Goal: Communication & Community: Participate in discussion

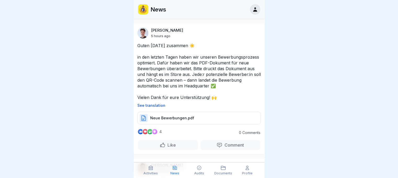
click at [147, 107] on p "See translation" at bounding box center [198, 105] width 123 height 4
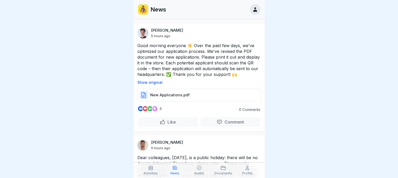
click at [166, 97] on font "New Applications.pdf" at bounding box center [169, 95] width 39 height 4
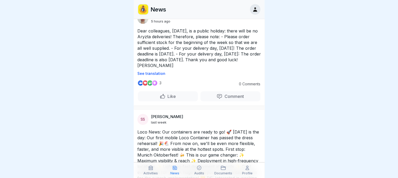
click at [170, 47] on font "Dear colleagues, [DATE], is a public holiday: there will be no Aryzta deliverie…" at bounding box center [199, 48] width 125 height 40
click at [326, 82] on div at bounding box center [199, 89] width 398 height 178
click at [165, 99] on p "Like" at bounding box center [170, 96] width 10 height 5
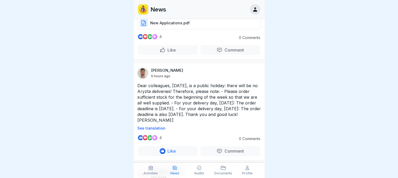
scroll to position [72, 0]
click at [154, 130] on font "See translation" at bounding box center [151, 128] width 28 height 4
click at [77, 80] on div at bounding box center [199, 89] width 398 height 178
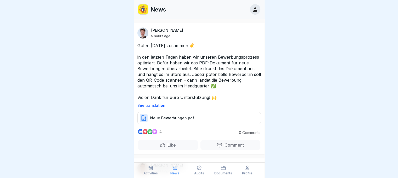
scroll to position [4, 0]
click at [110, 135] on div at bounding box center [199, 89] width 398 height 178
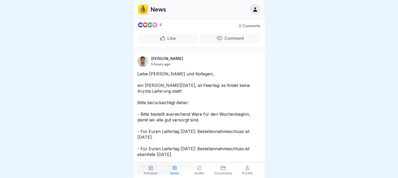
scroll to position [115, 0]
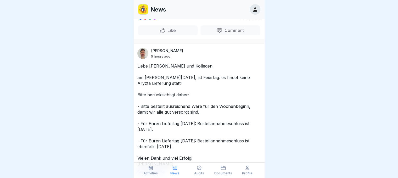
drag, startPoint x: 137, startPoint y: 85, endPoint x: 169, endPoint y: 86, distance: 32.4
click at [169, 86] on p "Liebe [PERSON_NAME] und Kollegen, am [PERSON_NAME][DATE], ist Feiertag: es find…" at bounding box center [198, 115] width 123 height 104
drag, startPoint x: 169, startPoint y: 86, endPoint x: 135, endPoint y: 83, distance: 34.8
click at [135, 83] on div "Liebe Kolleginnen und Kollegen, am Freitag, den 03.10.2025, ist Feiertag: es fi…" at bounding box center [199, 118] width 131 height 111
drag, startPoint x: 139, startPoint y: 86, endPoint x: 121, endPoint y: 86, distance: 18.6
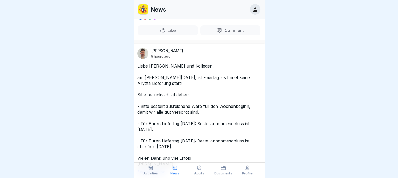
click at [121, 86] on div at bounding box center [199, 89] width 398 height 178
drag, startPoint x: 144, startPoint y: 84, endPoint x: 122, endPoint y: 89, distance: 22.3
click at [122, 89] on div at bounding box center [199, 89] width 398 height 178
click at [151, 110] on p "Liebe [PERSON_NAME] und Kollegen, am [PERSON_NAME][DATE], ist Feiertag: es find…" at bounding box center [198, 115] width 123 height 104
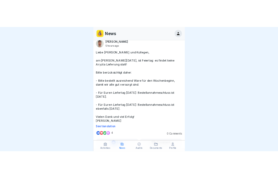
scroll to position [143, 0]
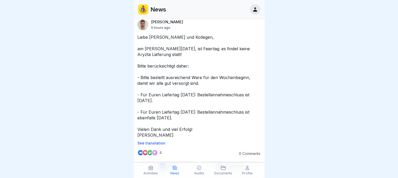
click at [171, 65] on p "Liebe [PERSON_NAME] und Kollegen, am [PERSON_NAME][DATE], ist Feiertag: es find…" at bounding box center [198, 86] width 123 height 104
click at [127, 85] on div at bounding box center [199, 89] width 398 height 178
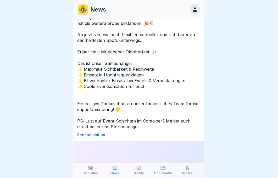
scroll to position [339, 0]
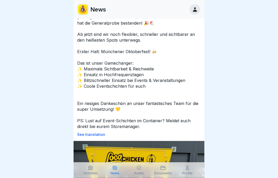
click at [97, 137] on p "See translation" at bounding box center [138, 135] width 123 height 4
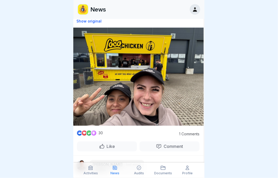
scroll to position [453, 1]
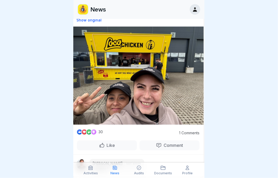
click at [107, 148] on p "Like" at bounding box center [110, 145] width 10 height 5
click at [162, 147] on p "Comment" at bounding box center [172, 145] width 21 height 5
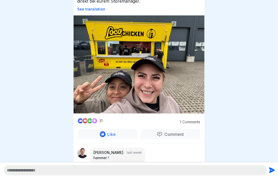
scroll to position [4, 0]
click at [114, 173] on textarea at bounding box center [135, 170] width 263 height 10
type textarea "*"
type textarea "**********"
click at [270, 171] on icon "submit" at bounding box center [272, 170] width 6 height 6
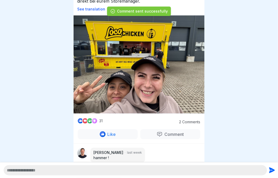
scroll to position [178, 0]
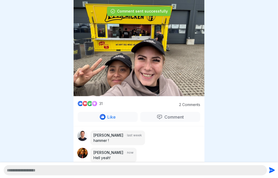
click at [239, 112] on div at bounding box center [139, 89] width 278 height 178
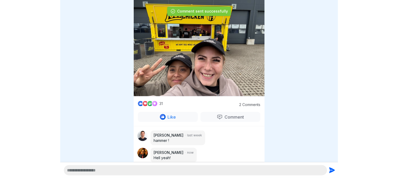
scroll to position [0, 0]
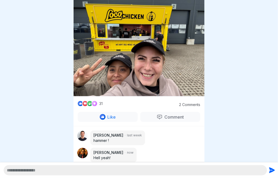
click at [227, 46] on div at bounding box center [139, 89] width 278 height 178
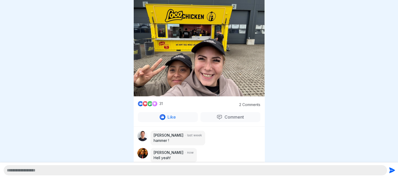
click at [290, 55] on div at bounding box center [199, 89] width 398 height 178
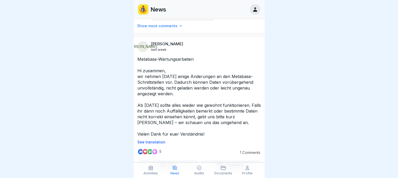
scroll to position [606, 0]
click at [154, 144] on p "See translation" at bounding box center [198, 142] width 123 height 4
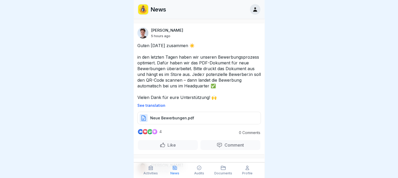
scroll to position [0, 0]
click at [86, 41] on div at bounding box center [199, 89] width 398 height 178
click at [152, 170] on div "Activities" at bounding box center [150, 170] width 21 height 10
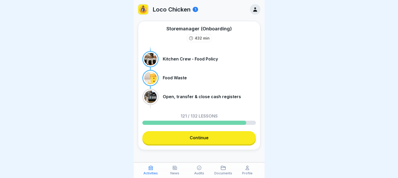
click at [253, 9] on icon at bounding box center [255, 10] width 6 height 6
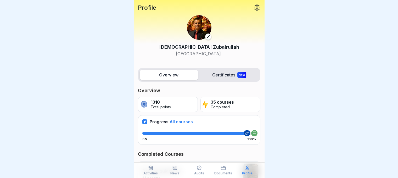
scroll to position [4, 0]
